Goal: Contribute content: Contribute content

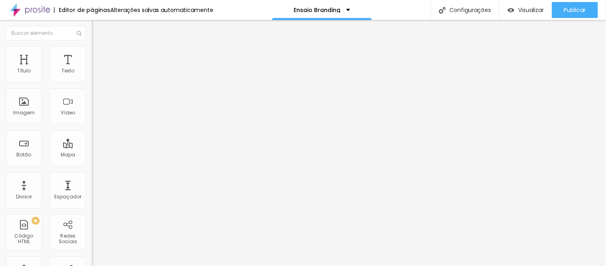
click at [97, 69] on font "Trocar imagem" at bounding box center [116, 65] width 39 height 7
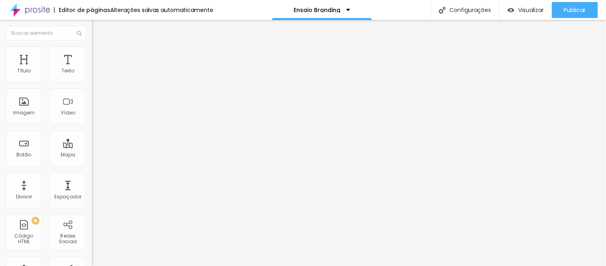
click at [97, 69] on font "Trocar imagem" at bounding box center [116, 65] width 39 height 7
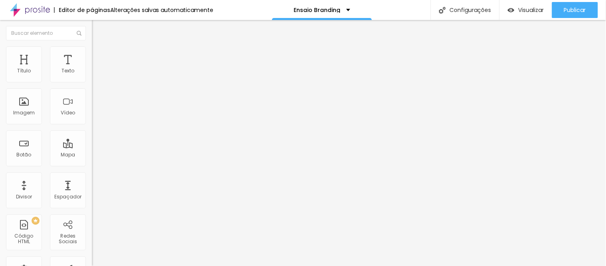
click at [97, 69] on font "Trocar imagem" at bounding box center [116, 65] width 39 height 7
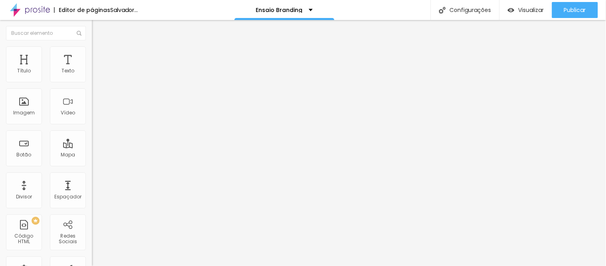
click at [92, 68] on div "Trocar imagem" at bounding box center [138, 65] width 92 height 6
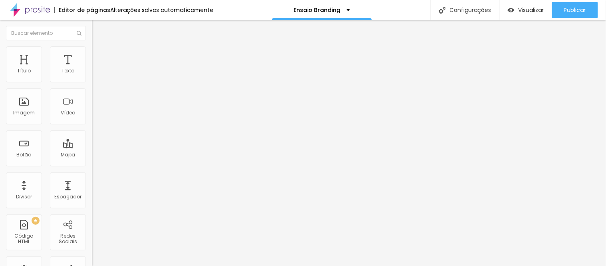
click at [97, 69] on font "Trocar imagem" at bounding box center [116, 65] width 39 height 7
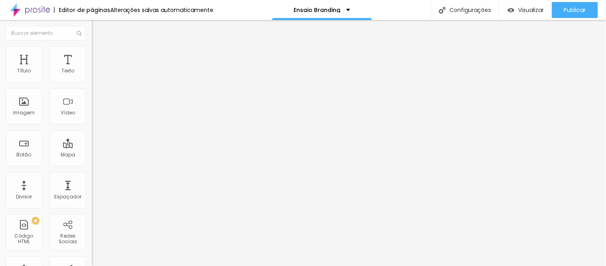
click at [97, 69] on font "Trocar imagem" at bounding box center [116, 65] width 39 height 7
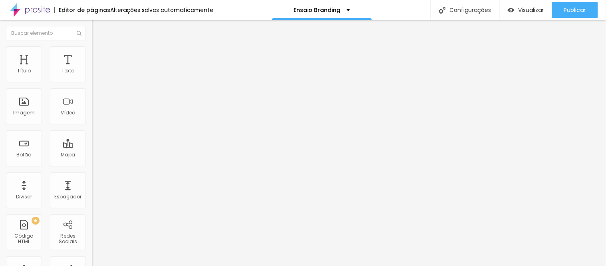
click at [97, 69] on font "Trocar imagem" at bounding box center [116, 65] width 39 height 7
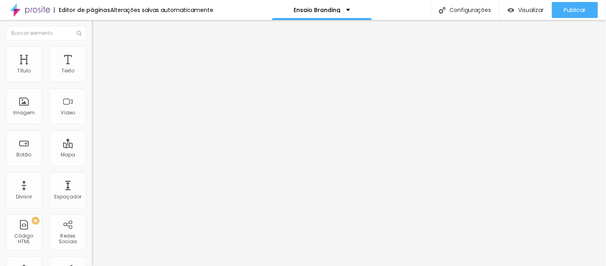
click at [97, 69] on font "Trocar imagem" at bounding box center [116, 65] width 39 height 7
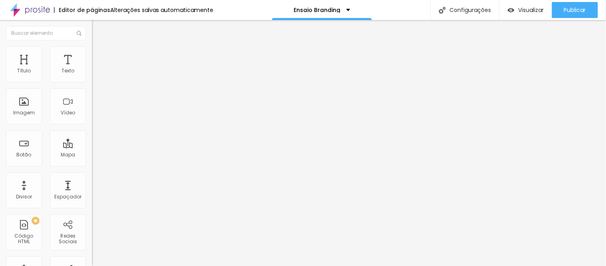
scroll to position [548, 0]
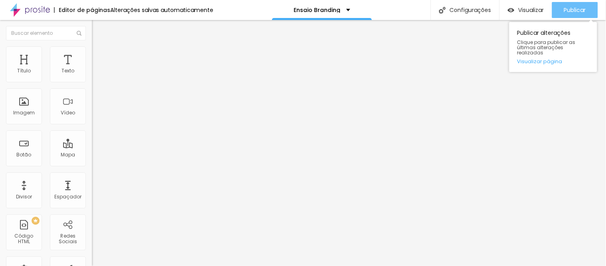
drag, startPoint x: 585, startPoint y: 9, endPoint x: 582, endPoint y: 16, distance: 7.7
click at [585, 9] on font "Publicar" at bounding box center [575, 10] width 22 height 8
